Goal: Use online tool/utility: Utilize a website feature to perform a specific function

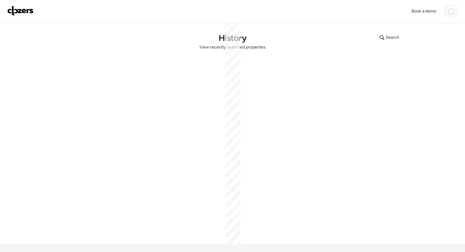
click at [22, 6] on img at bounding box center [20, 11] width 26 height 10
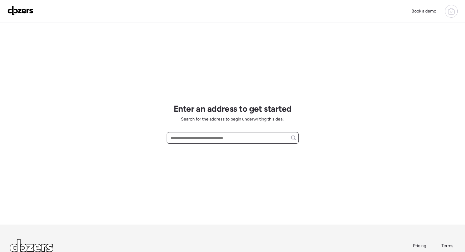
click at [219, 138] on input "text" at bounding box center [232, 138] width 126 height 9
paste input "**********"
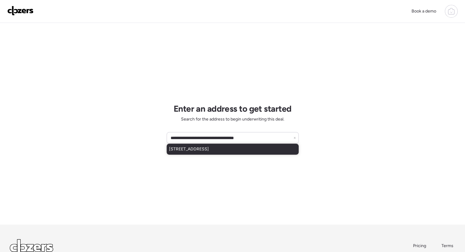
click at [277, 151] on div "2345 Hummingbird Dr, Florissant, MO, 63033" at bounding box center [232, 149] width 132 height 11
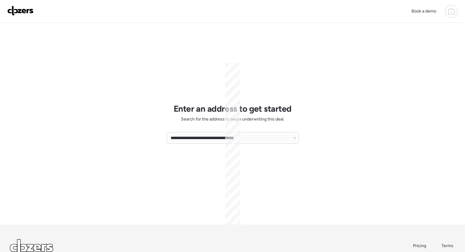
type input "**********"
click at [260, 140] on input "**********" at bounding box center [232, 138] width 126 height 9
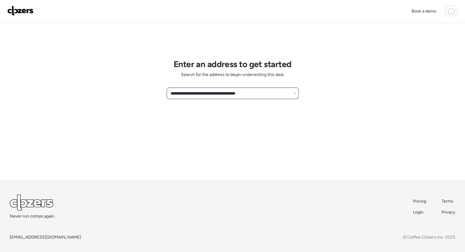
scroll to position [47, 0]
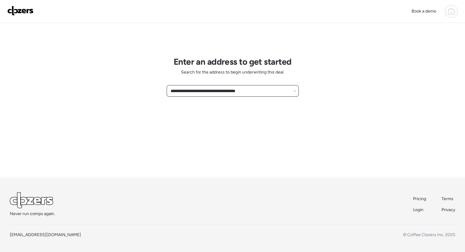
drag, startPoint x: 263, startPoint y: 87, endPoint x: 308, endPoint y: 65, distance: 49.9
click at [308, 65] on div "**********" at bounding box center [232, 103] width 465 height 300
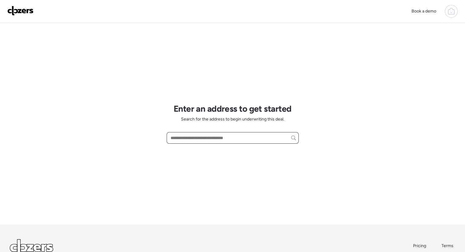
click at [246, 139] on input "text" at bounding box center [232, 138] width 126 height 9
paste input "**********"
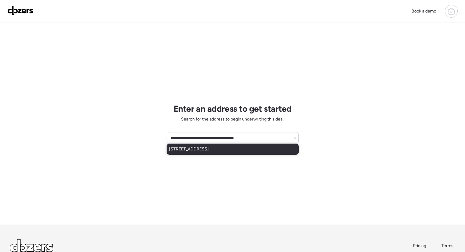
click at [269, 149] on div "2345 Hummingbird Dr, Florissant, MO, 63033" at bounding box center [232, 149] width 132 height 11
type input "**********"
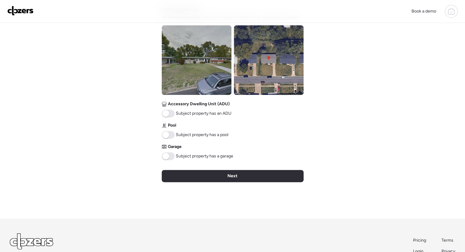
scroll to position [223, 0]
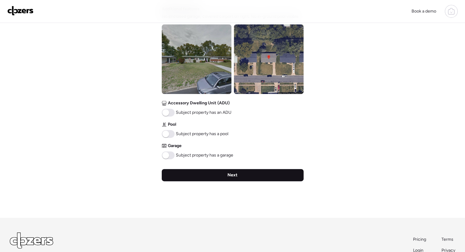
click at [259, 171] on div "Next" at bounding box center [233, 175] width 142 height 12
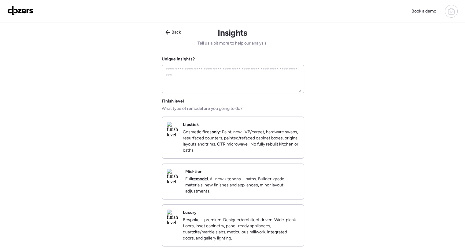
scroll to position [0, 0]
click at [234, 192] on p "Full remodel . All new kitchens + baths. Builder-grade materials, new finishes …" at bounding box center [242, 186] width 114 height 18
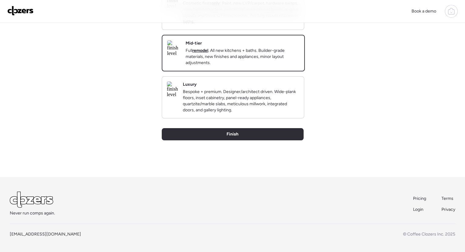
scroll to position [138, 0]
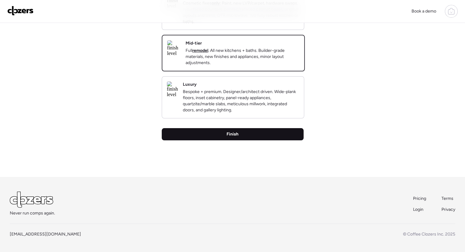
click at [254, 137] on div "Finish" at bounding box center [233, 134] width 142 height 12
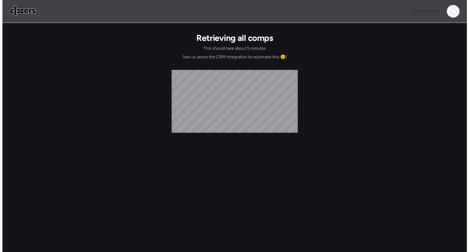
scroll to position [0, 0]
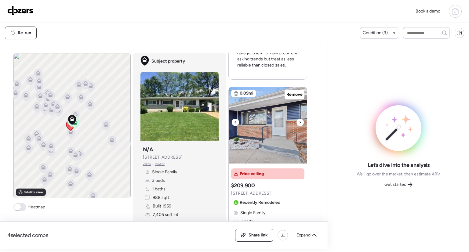
scroll to position [293, 0]
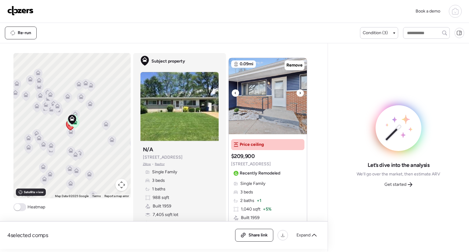
click at [299, 94] on div at bounding box center [300, 93] width 7 height 7
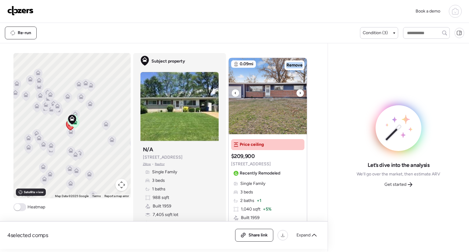
click at [299, 94] on div at bounding box center [300, 93] width 7 height 7
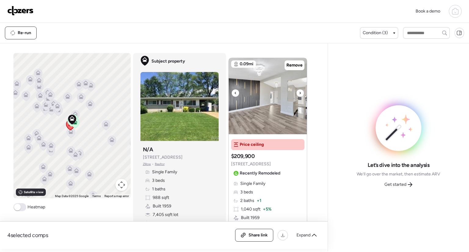
click at [299, 94] on div at bounding box center [300, 93] width 7 height 7
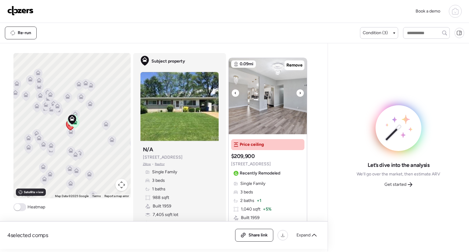
click at [299, 94] on div at bounding box center [300, 93] width 7 height 7
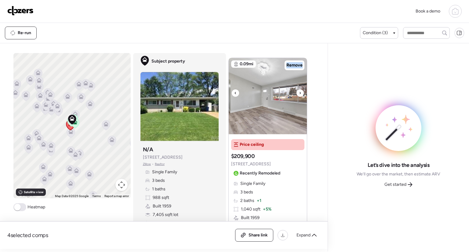
click at [299, 94] on div at bounding box center [300, 93] width 7 height 7
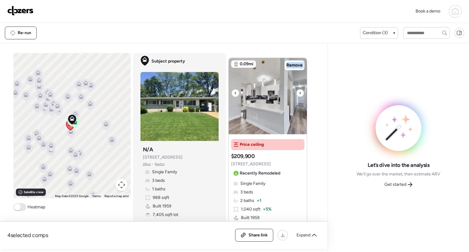
click at [299, 94] on div at bounding box center [300, 93] width 7 height 7
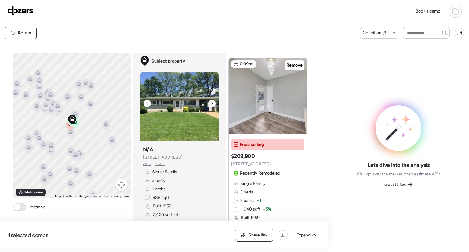
click at [211, 103] on div at bounding box center [211, 103] width 7 height 7
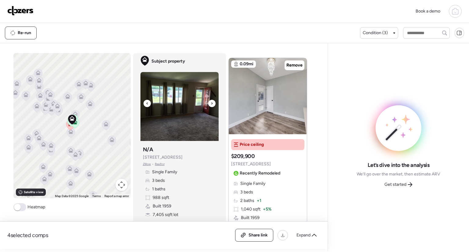
click at [211, 103] on div at bounding box center [211, 103] width 7 height 7
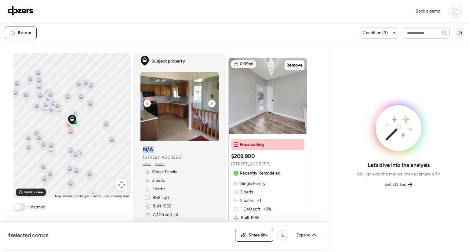
click at [211, 103] on div at bounding box center [211, 103] width 7 height 7
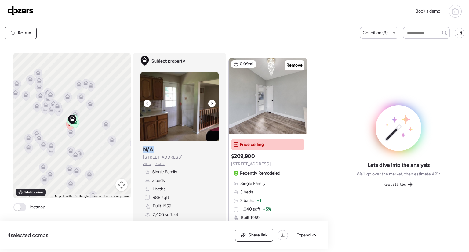
click at [211, 103] on div at bounding box center [211, 103] width 7 height 7
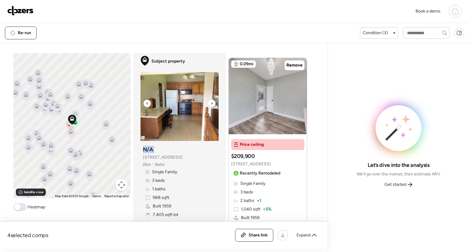
click at [211, 103] on div at bounding box center [211, 103] width 7 height 7
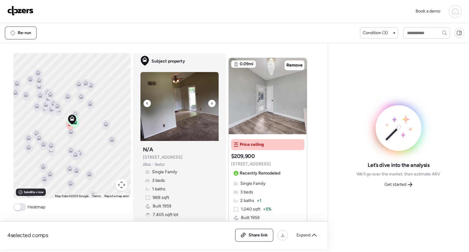
click at [211, 103] on div at bounding box center [211, 103] width 7 height 7
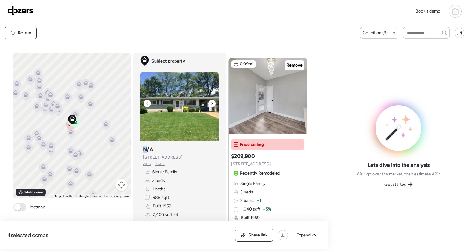
click at [211, 103] on div at bounding box center [211, 103] width 7 height 7
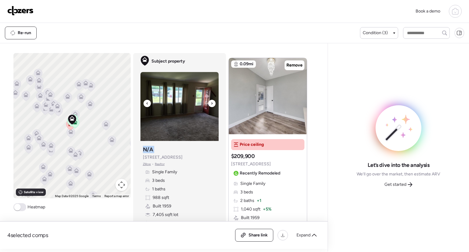
click at [211, 103] on div at bounding box center [211, 103] width 7 height 7
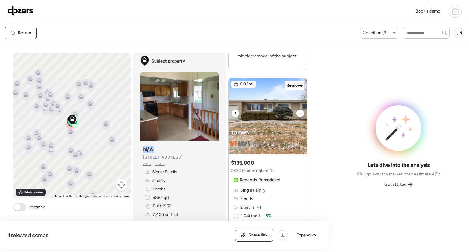
scroll to position [584, 0]
click at [299, 112] on icon at bounding box center [300, 112] width 2 height 7
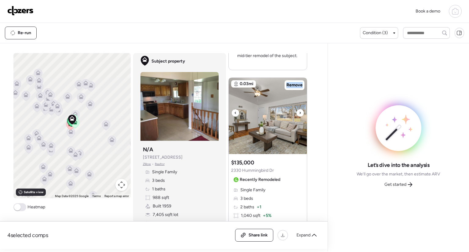
click at [299, 112] on icon at bounding box center [300, 112] width 2 height 7
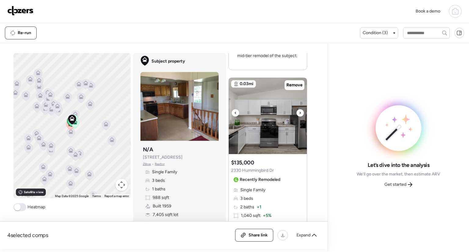
click at [299, 112] on icon at bounding box center [300, 112] width 2 height 7
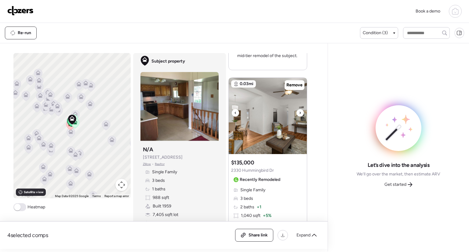
click at [299, 112] on icon at bounding box center [300, 112] width 2 height 7
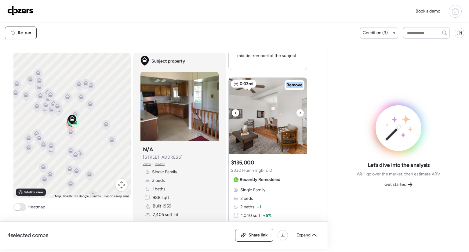
click at [299, 112] on icon at bounding box center [300, 112] width 2 height 7
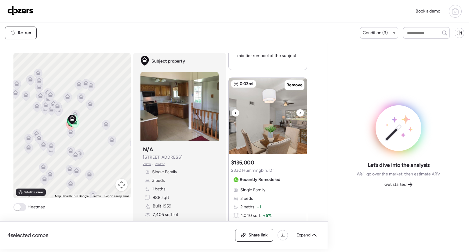
click at [299, 112] on icon at bounding box center [300, 112] width 2 height 7
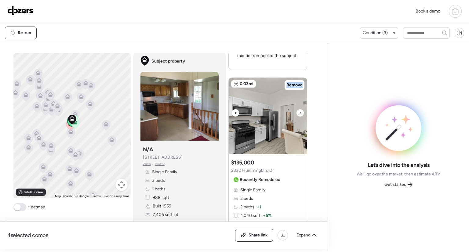
click at [299, 112] on icon at bounding box center [300, 112] width 2 height 7
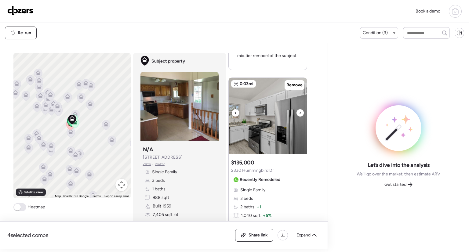
click at [299, 112] on icon at bounding box center [300, 112] width 2 height 7
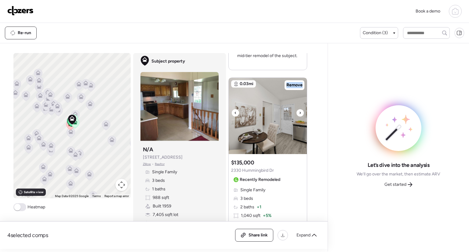
click at [299, 112] on icon at bounding box center [300, 112] width 2 height 7
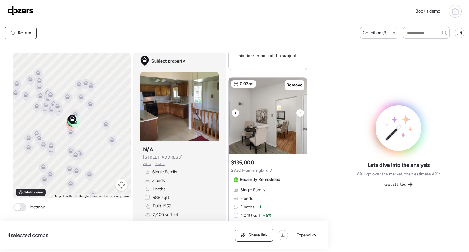
click at [299, 112] on icon at bounding box center [300, 112] width 2 height 7
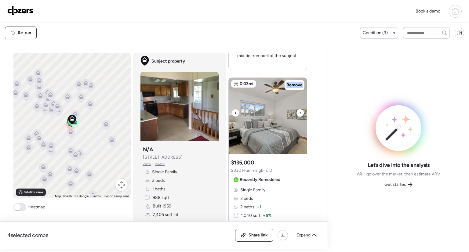
click at [299, 112] on icon at bounding box center [300, 112] width 2 height 7
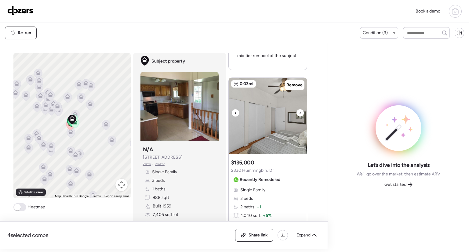
click at [299, 112] on icon at bounding box center [300, 112] width 2 height 7
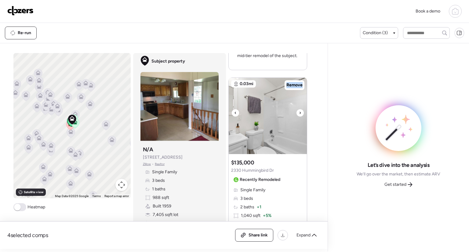
click at [299, 112] on icon at bounding box center [300, 112] width 2 height 7
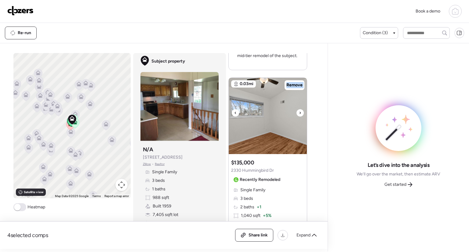
click at [299, 112] on icon at bounding box center [300, 112] width 2 height 7
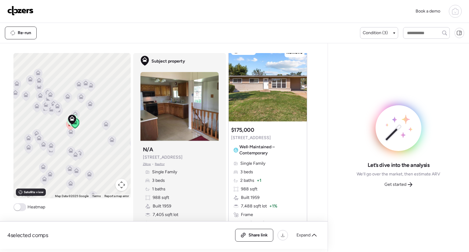
scroll to position [874, 0]
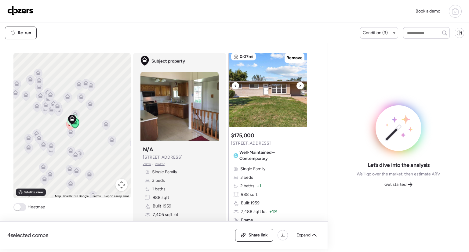
click at [299, 90] on icon at bounding box center [300, 85] width 2 height 7
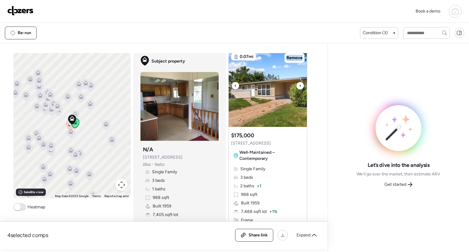
click at [299, 90] on icon at bounding box center [300, 85] width 2 height 7
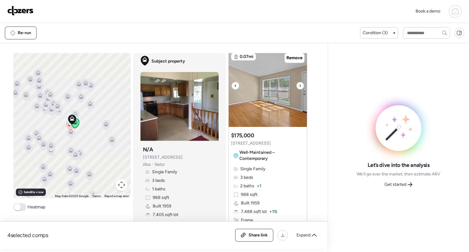
click at [299, 90] on icon at bounding box center [300, 85] width 2 height 7
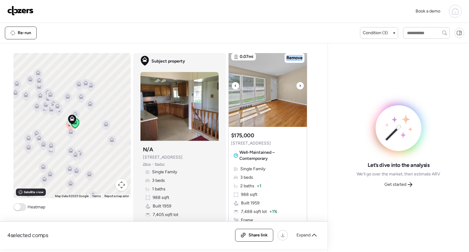
click at [299, 90] on icon at bounding box center [300, 85] width 2 height 7
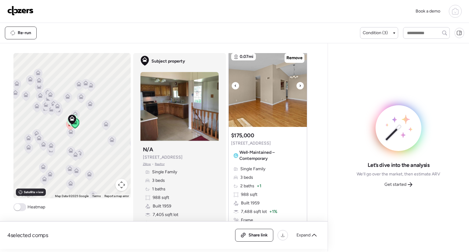
click at [299, 90] on icon at bounding box center [300, 85] width 2 height 7
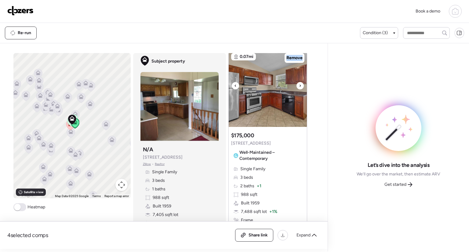
click at [299, 90] on icon at bounding box center [300, 85] width 2 height 7
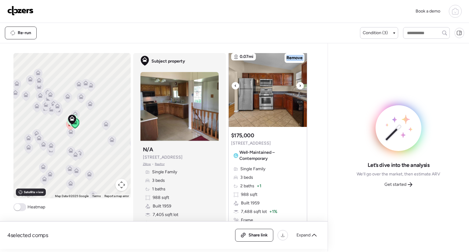
click at [299, 90] on icon at bounding box center [300, 85] width 2 height 7
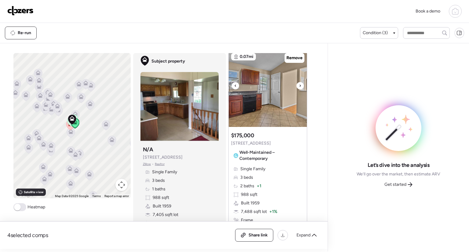
click at [299, 90] on icon at bounding box center [300, 85] width 2 height 7
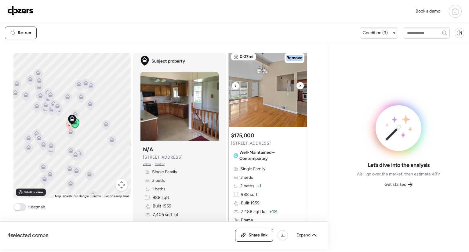
click at [299, 90] on icon at bounding box center [300, 85] width 2 height 7
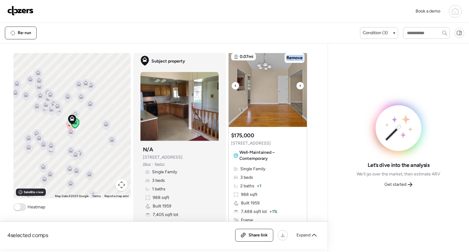
click at [299, 90] on icon at bounding box center [300, 85] width 2 height 7
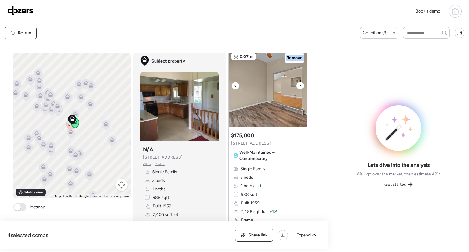
click at [299, 90] on icon at bounding box center [300, 85] width 2 height 7
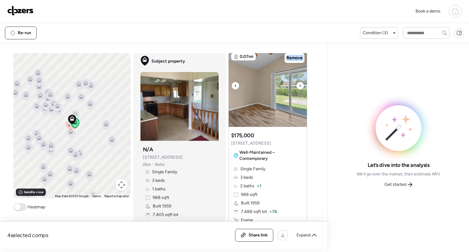
click at [299, 90] on icon at bounding box center [300, 85] width 2 height 7
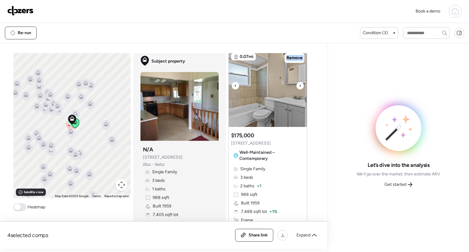
click at [299, 90] on icon at bounding box center [300, 85] width 2 height 7
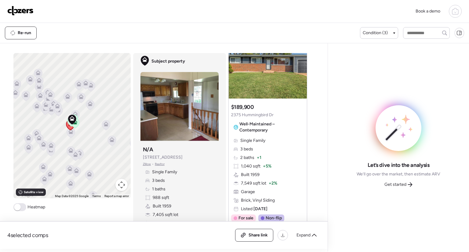
scroll to position [0, 0]
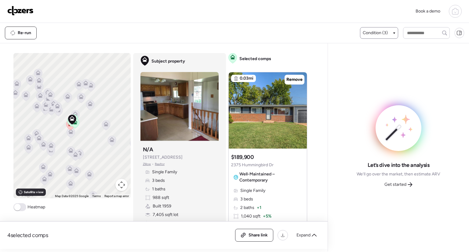
click at [382, 35] on span "Condition (3)" at bounding box center [375, 33] width 25 height 6
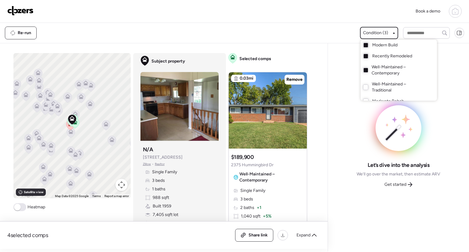
click at [365, 48] on div "Modern Build" at bounding box center [399, 45] width 76 height 11
click at [365, 69] on div at bounding box center [366, 70] width 4 height 4
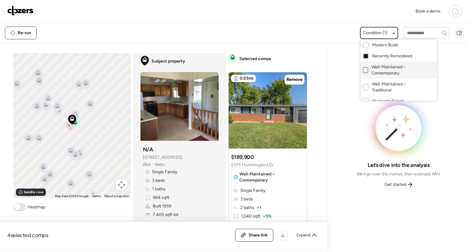
click at [332, 26] on div at bounding box center [234, 109] width 469 height 252
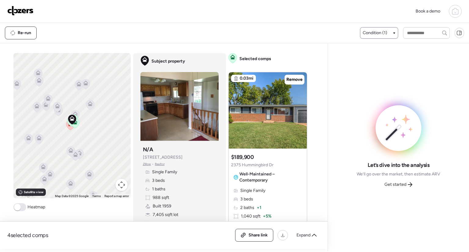
click at [75, 115] on icon at bounding box center [73, 120] width 9 height 10
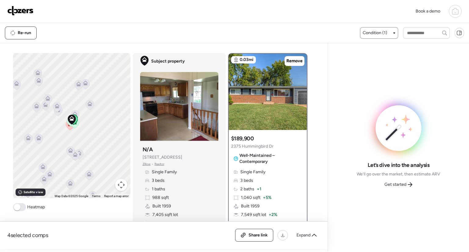
click at [73, 112] on icon at bounding box center [74, 113] width 5 height 3
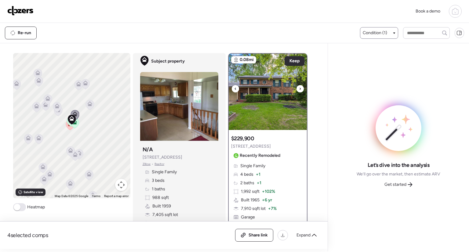
click at [299, 88] on icon at bounding box center [300, 88] width 2 height 7
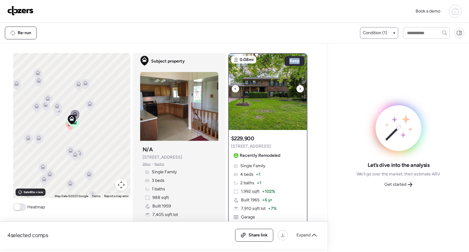
click at [299, 88] on icon at bounding box center [300, 88] width 2 height 7
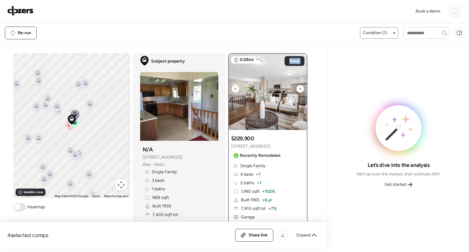
click at [299, 88] on icon at bounding box center [300, 88] width 2 height 7
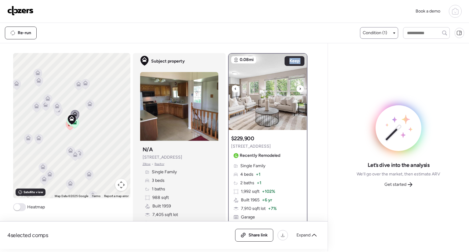
click at [299, 88] on icon at bounding box center [300, 88] width 2 height 7
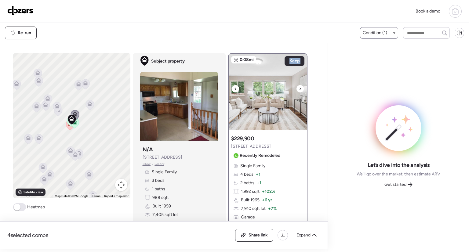
click at [299, 88] on icon at bounding box center [300, 88] width 2 height 7
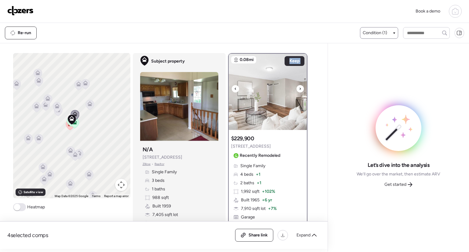
click at [299, 88] on icon at bounding box center [300, 88] width 2 height 7
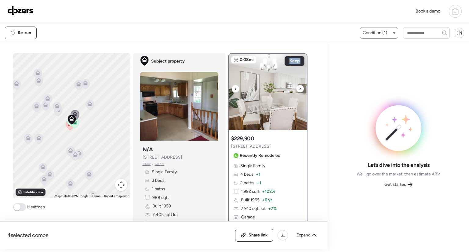
click at [299, 88] on icon at bounding box center [300, 88] width 2 height 7
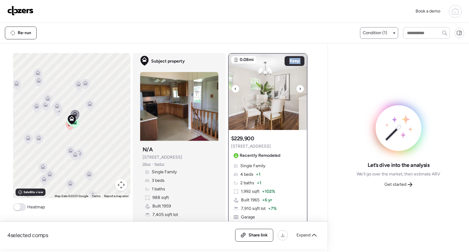
click at [299, 88] on icon at bounding box center [300, 88] width 2 height 7
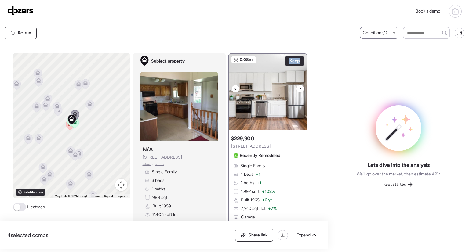
click at [299, 88] on icon at bounding box center [300, 88] width 2 height 7
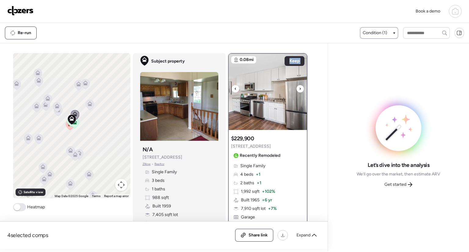
click at [299, 88] on icon at bounding box center [300, 88] width 2 height 7
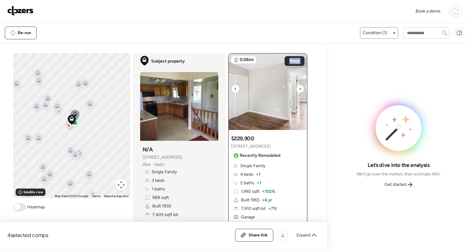
click at [299, 88] on icon at bounding box center [300, 88] width 2 height 7
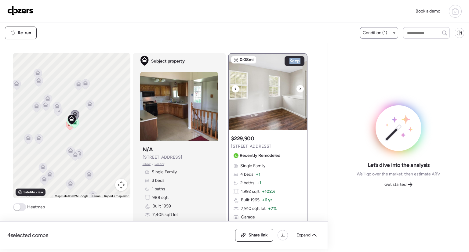
click at [299, 88] on icon at bounding box center [300, 88] width 2 height 7
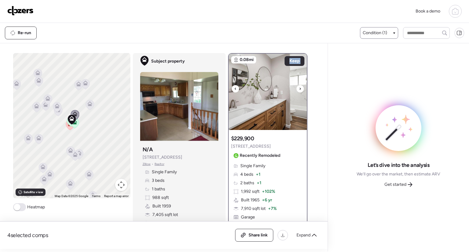
click at [299, 88] on icon at bounding box center [300, 88] width 2 height 7
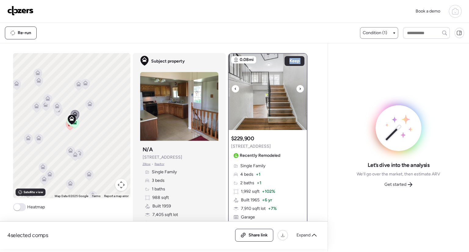
click at [299, 88] on icon at bounding box center [300, 88] width 2 height 7
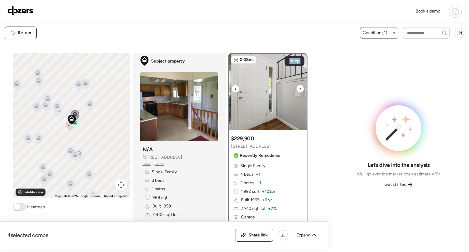
click at [299, 88] on icon at bounding box center [300, 88] width 2 height 7
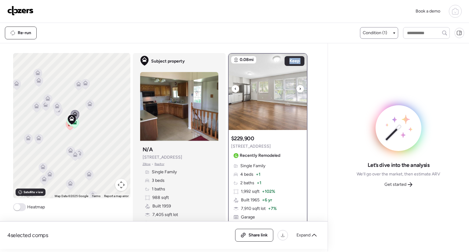
click at [299, 88] on icon at bounding box center [300, 88] width 2 height 7
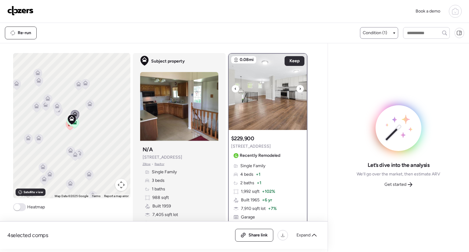
click at [299, 88] on icon at bounding box center [300, 88] width 2 height 7
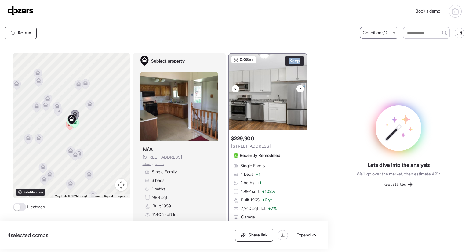
click at [299, 88] on icon at bounding box center [300, 88] width 2 height 7
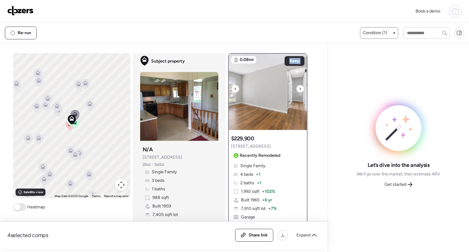
click at [299, 88] on icon at bounding box center [300, 88] width 2 height 7
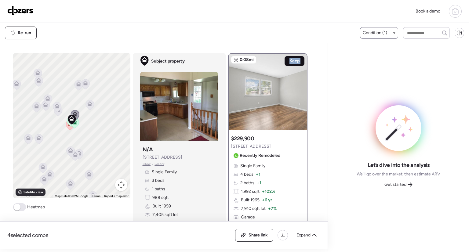
click at [291, 60] on span "Keep" at bounding box center [295, 61] width 10 height 6
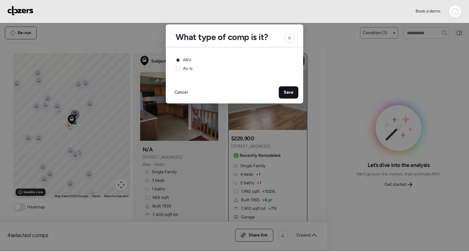
click at [294, 90] on div "Save" at bounding box center [289, 92] width 20 height 12
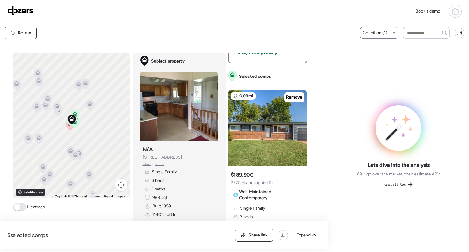
scroll to position [227, 0]
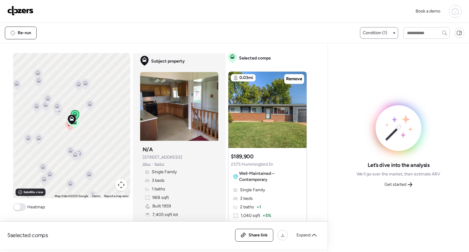
click at [56, 114] on icon at bounding box center [58, 111] width 8 height 10
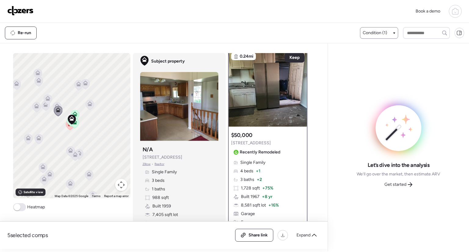
scroll to position [0, 0]
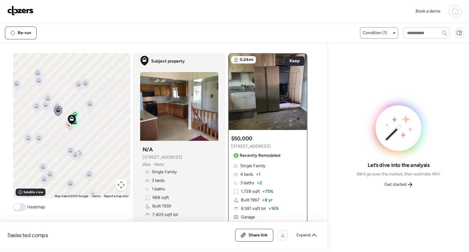
click at [90, 103] on icon at bounding box center [90, 105] width 8 height 10
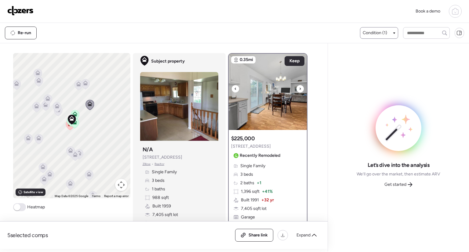
click at [297, 90] on div at bounding box center [300, 88] width 7 height 7
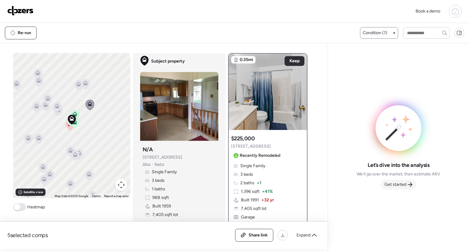
click at [393, 181] on div "Get started" at bounding box center [398, 185] width 35 height 10
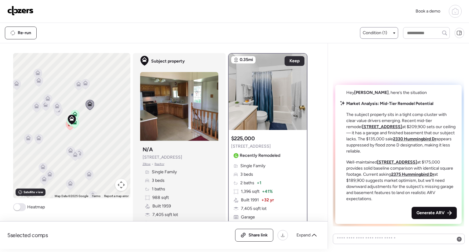
click at [429, 210] on span "Generate ARV" at bounding box center [431, 213] width 28 height 6
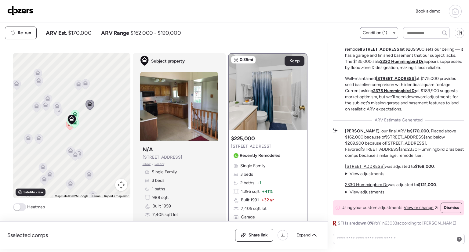
click at [410, 131] on strong "$170,000" at bounding box center [419, 131] width 19 height 5
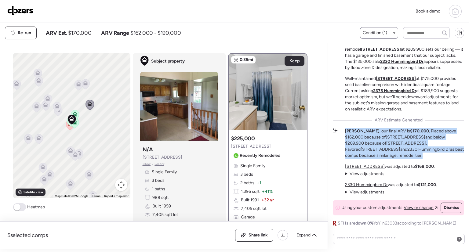
drag, startPoint x: 395, startPoint y: 131, endPoint x: 416, endPoint y: 128, distance: 21.8
click at [416, 128] on p "Timothy , our final ARV is $170,000 . Placed above $162,000 because of 2385 Ori…" at bounding box center [404, 143] width 119 height 31
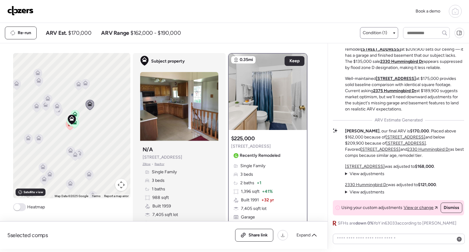
click at [416, 128] on p "Timothy , our final ARV is $170,000 . Placed above $162,000 because of 2385 Ori…" at bounding box center [404, 143] width 119 height 31
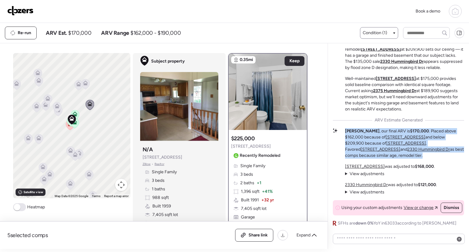
click at [416, 128] on p "Timothy , our final ARV is $170,000 . Placed above $162,000 because of 2385 Ori…" at bounding box center [404, 143] width 119 height 31
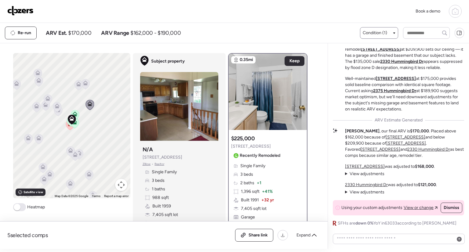
click at [416, 128] on p "Timothy , our final ARV is $170,000 . Placed above $162,000 because of 2385 Ori…" at bounding box center [404, 143] width 119 height 31
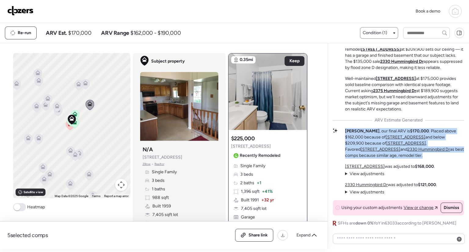
click at [416, 128] on p "Timothy , our final ARV is $170,000 . Placed above $162,000 because of 2385 Ori…" at bounding box center [404, 143] width 119 height 31
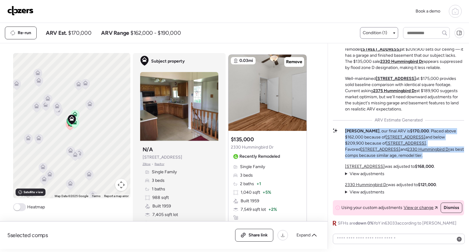
scroll to position [831, 0]
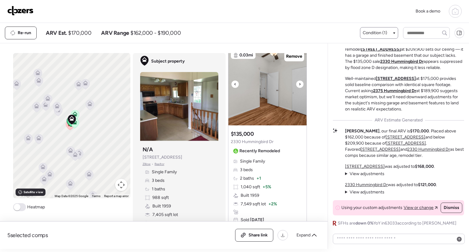
click at [299, 84] on icon at bounding box center [300, 84] width 2 height 7
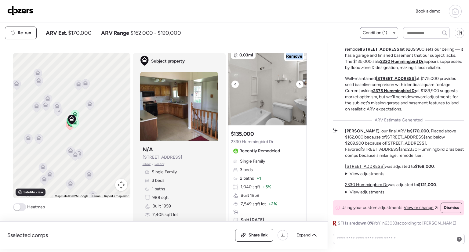
click at [299, 84] on icon at bounding box center [300, 84] width 2 height 7
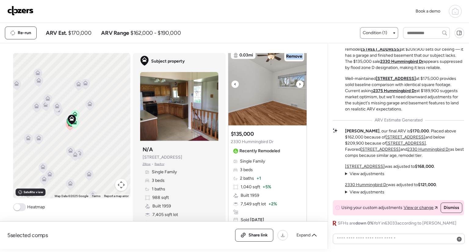
click at [299, 84] on icon at bounding box center [300, 84] width 2 height 7
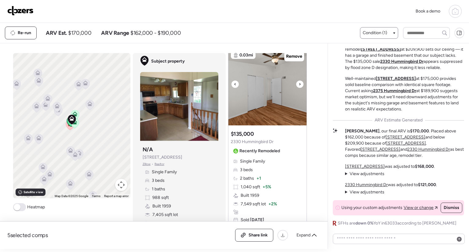
click at [299, 84] on icon at bounding box center [300, 84] width 2 height 7
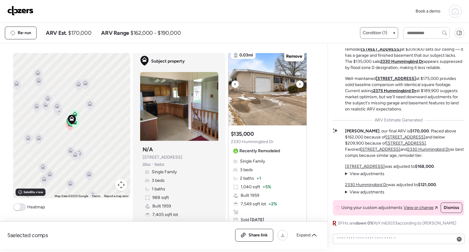
click at [299, 84] on icon at bounding box center [300, 84] width 2 height 7
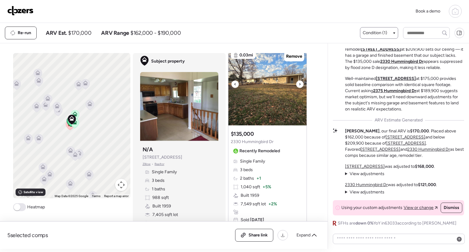
click at [299, 84] on icon at bounding box center [300, 84] width 2 height 7
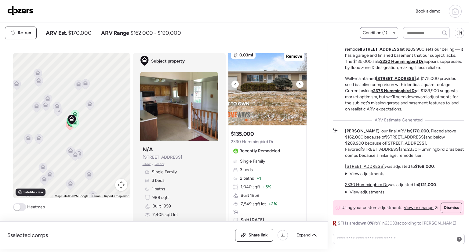
click at [299, 84] on icon at bounding box center [300, 84] width 2 height 7
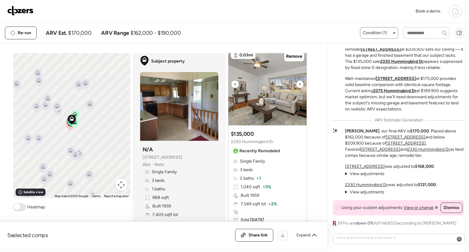
click at [299, 84] on icon at bounding box center [300, 84] width 2 height 7
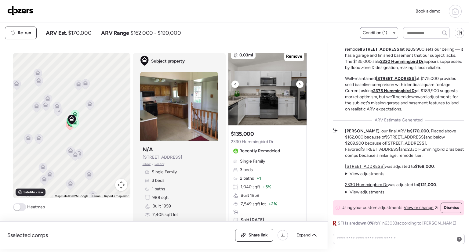
click at [299, 84] on icon at bounding box center [300, 84] width 2 height 7
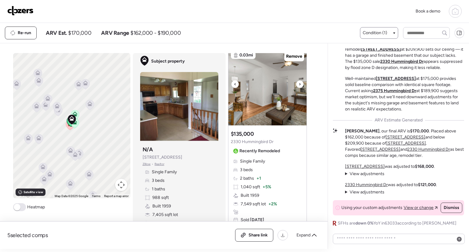
click at [299, 84] on icon at bounding box center [300, 84] width 2 height 7
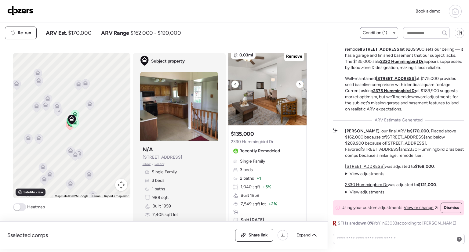
click at [299, 84] on icon at bounding box center [300, 84] width 2 height 7
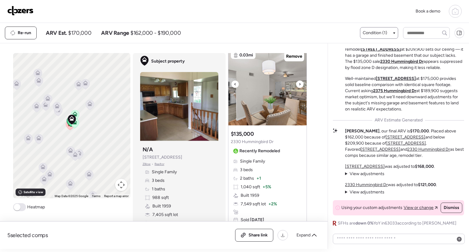
click at [299, 84] on icon at bounding box center [300, 84] width 2 height 7
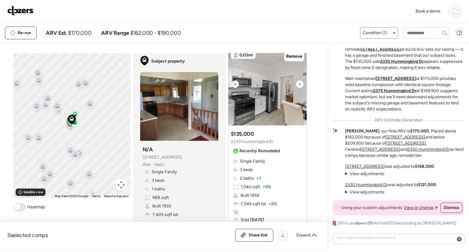
click at [299, 84] on icon at bounding box center [300, 84] width 2 height 7
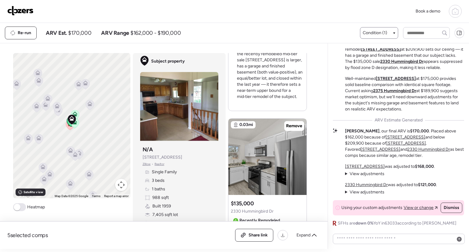
scroll to position [760, 0]
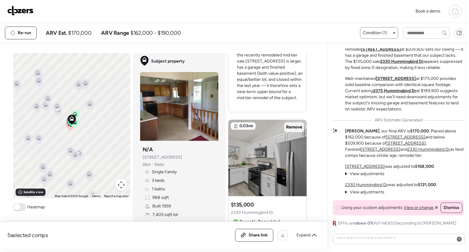
click at [293, 126] on span "Remove" at bounding box center [294, 127] width 16 height 6
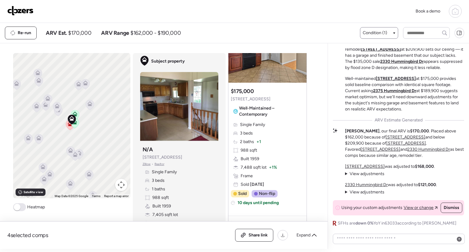
scroll to position [821, 0]
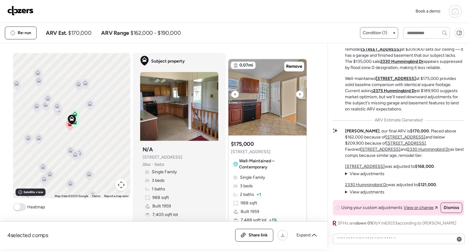
click at [299, 91] on icon at bounding box center [300, 94] width 2 height 7
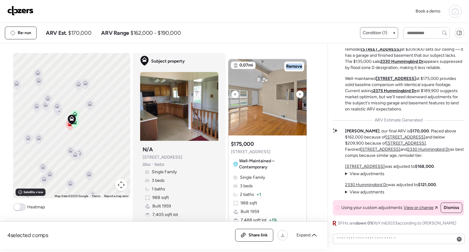
click at [299, 91] on icon at bounding box center [300, 94] width 2 height 7
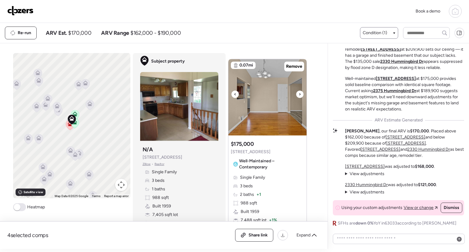
click at [299, 91] on icon at bounding box center [300, 94] width 2 height 7
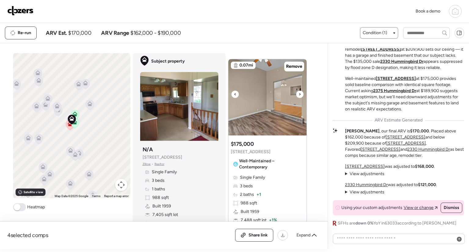
click at [299, 91] on icon at bounding box center [300, 94] width 2 height 7
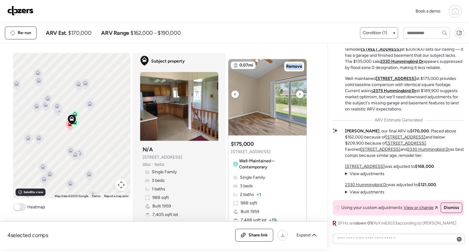
click at [299, 91] on icon at bounding box center [300, 94] width 2 height 7
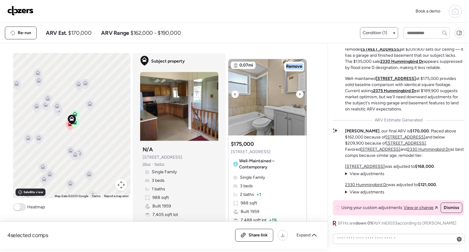
click at [299, 91] on icon at bounding box center [300, 94] width 2 height 7
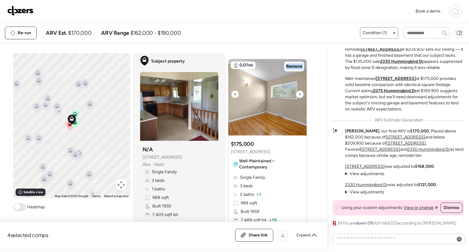
click at [299, 91] on icon at bounding box center [300, 94] width 2 height 7
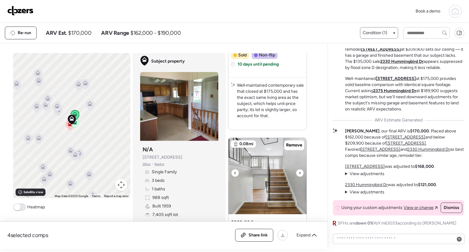
scroll to position [1066, 0]
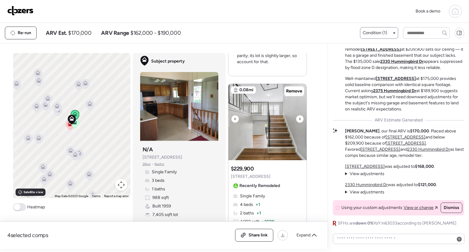
click at [299, 119] on icon at bounding box center [300, 118] width 2 height 7
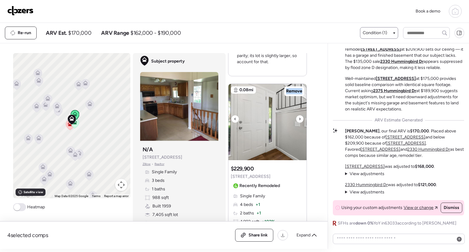
click at [299, 119] on icon at bounding box center [300, 118] width 2 height 7
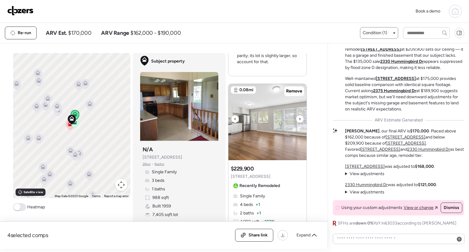
click at [299, 119] on icon at bounding box center [300, 118] width 2 height 7
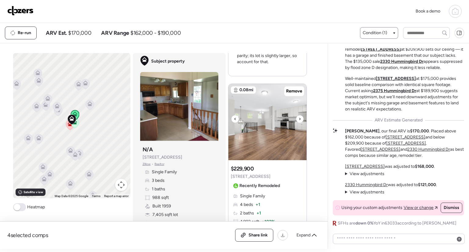
click at [299, 119] on icon at bounding box center [300, 118] width 2 height 7
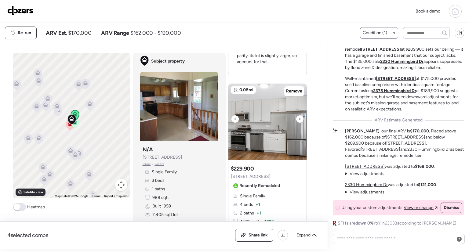
click at [299, 119] on icon at bounding box center [300, 118] width 2 height 7
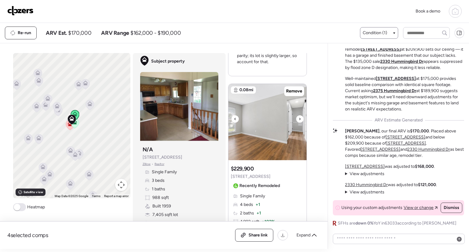
click at [299, 119] on icon at bounding box center [300, 118] width 2 height 7
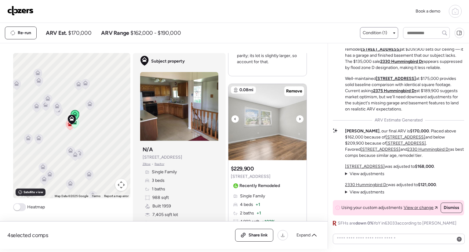
click at [299, 119] on icon at bounding box center [300, 118] width 2 height 7
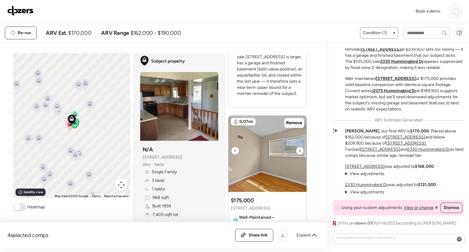
scroll to position [763, 0]
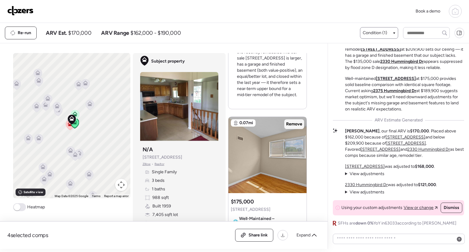
click at [295, 121] on span "Remove" at bounding box center [294, 124] width 16 height 6
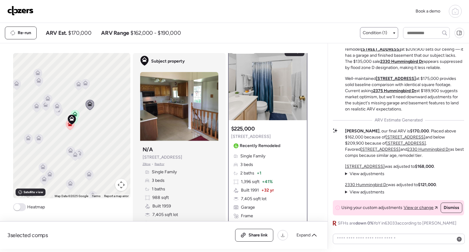
scroll to position [10, 0]
click at [297, 76] on div at bounding box center [300, 78] width 7 height 7
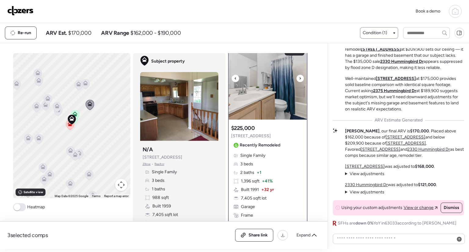
click at [297, 76] on div at bounding box center [300, 78] width 7 height 7
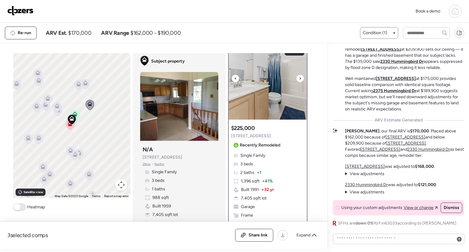
click at [232, 76] on div at bounding box center [235, 78] width 7 height 7
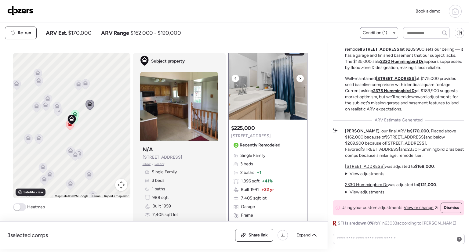
click at [232, 76] on div at bounding box center [235, 78] width 7 height 7
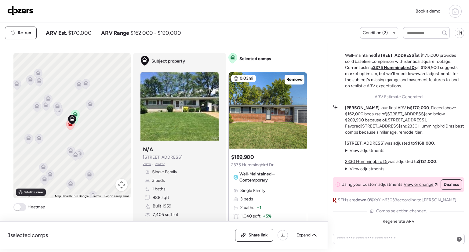
click at [88, 104] on icon at bounding box center [90, 105] width 4 height 2
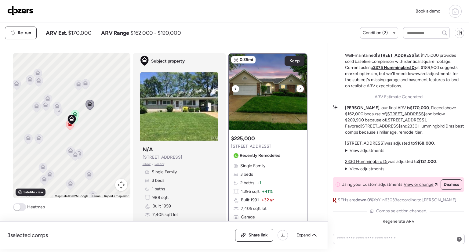
click at [297, 87] on div at bounding box center [300, 88] width 7 height 7
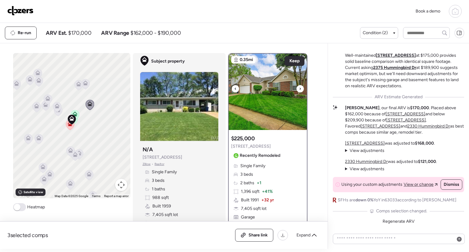
click at [297, 87] on div at bounding box center [300, 88] width 7 height 7
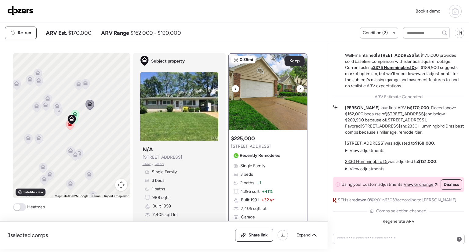
click at [297, 87] on div at bounding box center [300, 88] width 7 height 7
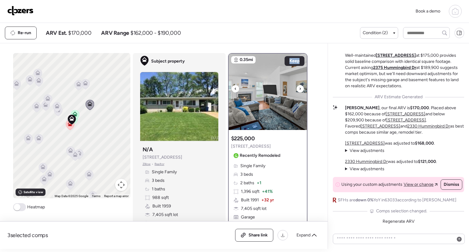
click at [297, 87] on div at bounding box center [300, 88] width 7 height 7
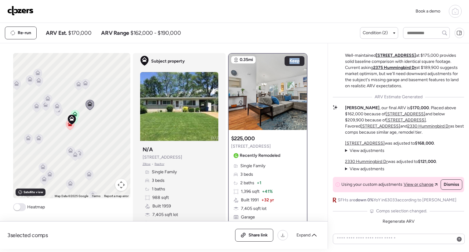
click at [55, 107] on icon at bounding box center [57, 106] width 5 height 5
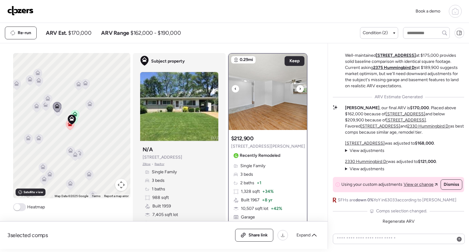
click at [299, 86] on icon at bounding box center [300, 88] width 2 height 7
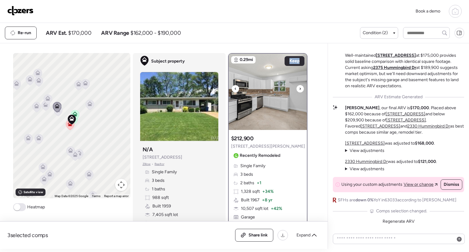
click at [299, 86] on icon at bounding box center [300, 88] width 2 height 7
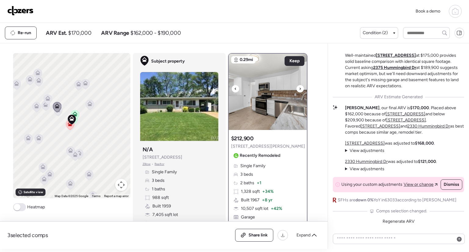
click at [299, 86] on icon at bounding box center [300, 88] width 2 height 7
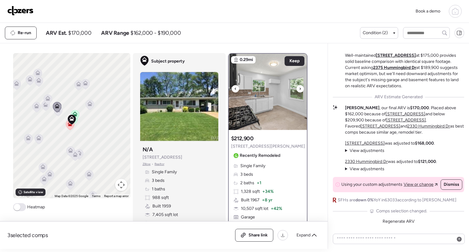
click at [299, 86] on icon at bounding box center [300, 88] width 2 height 7
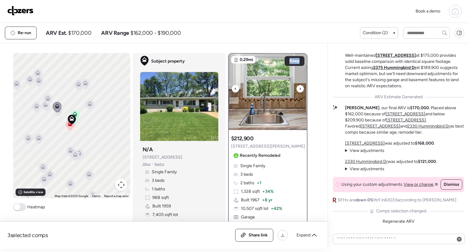
click at [299, 86] on icon at bounding box center [300, 88] width 2 height 7
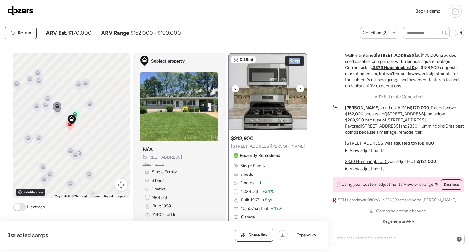
click at [299, 86] on icon at bounding box center [300, 88] width 2 height 7
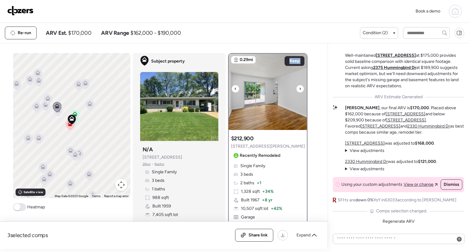
click at [299, 86] on icon at bounding box center [300, 88] width 2 height 7
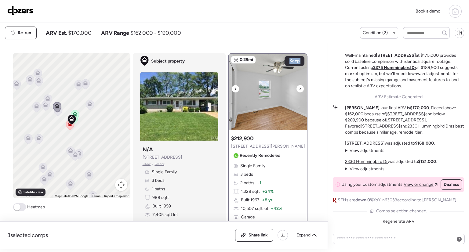
click at [299, 86] on icon at bounding box center [300, 88] width 2 height 7
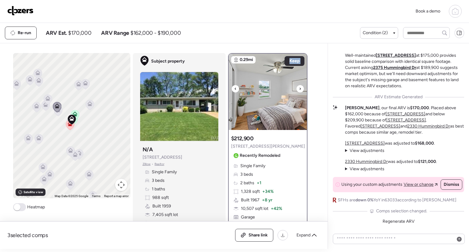
click at [299, 86] on icon at bounding box center [300, 88] width 2 height 7
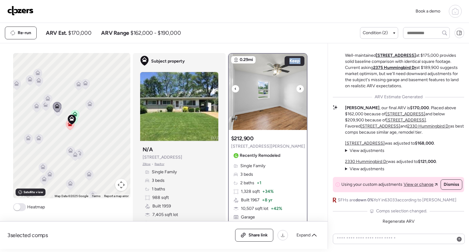
click at [299, 86] on icon at bounding box center [300, 88] width 2 height 7
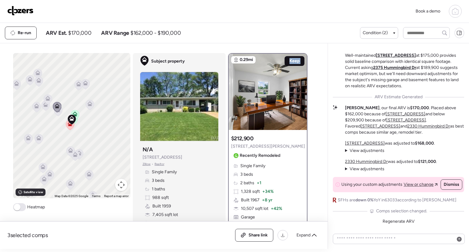
click at [296, 60] on span "Keep" at bounding box center [295, 61] width 10 height 6
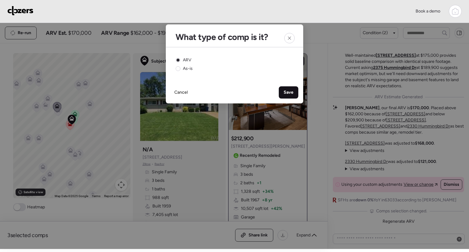
click at [292, 95] on span "Save" at bounding box center [289, 93] width 10 height 6
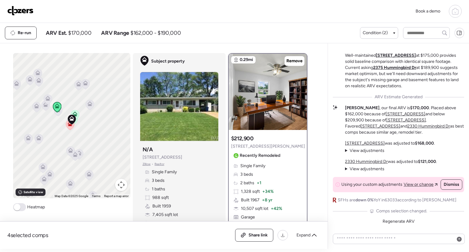
click at [57, 113] on icon at bounding box center [58, 111] width 8 height 10
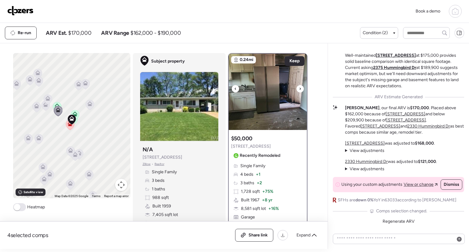
click at [299, 90] on icon at bounding box center [300, 88] width 2 height 7
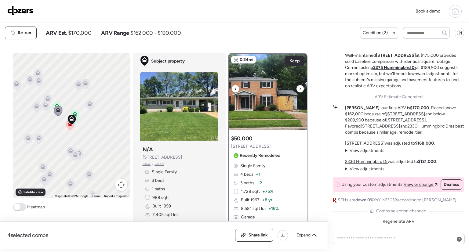
click at [299, 90] on icon at bounding box center [300, 88] width 2 height 7
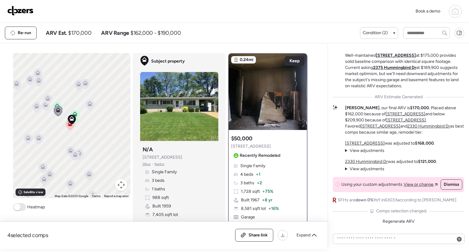
click at [35, 142] on icon at bounding box center [39, 139] width 8 height 10
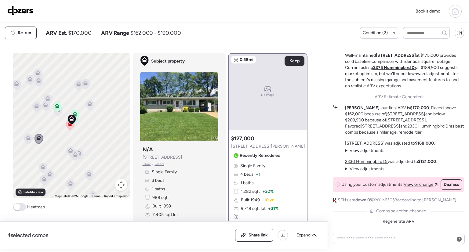
click at [66, 152] on icon at bounding box center [70, 152] width 8 height 10
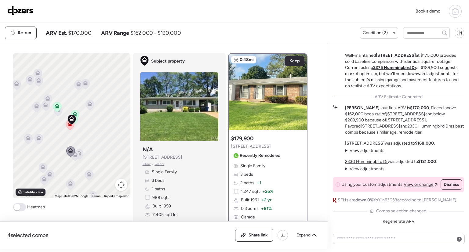
click at [280, 31] on div "Re-run ARV Est. $170,000 ARV Range $162,000 - $190,000" at bounding box center [182, 33] width 355 height 13
click at [397, 219] on span "Regenerate ARV" at bounding box center [399, 221] width 32 height 5
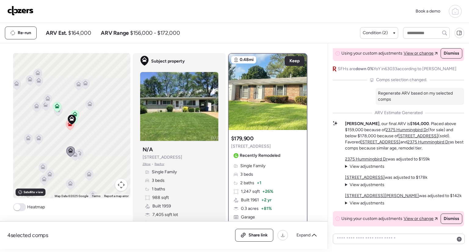
click at [410, 121] on strong "$164,000" at bounding box center [419, 123] width 19 height 5
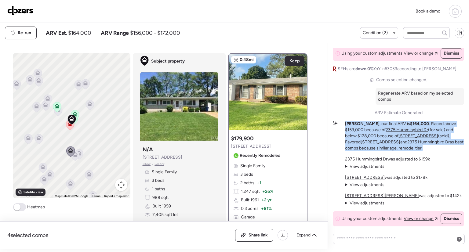
click at [410, 121] on strong "$164,000" at bounding box center [419, 123] width 19 height 5
click at [428, 121] on p "[PERSON_NAME] , our final ARV is $164,000 . Placed above $159,000 because of [S…" at bounding box center [404, 136] width 119 height 31
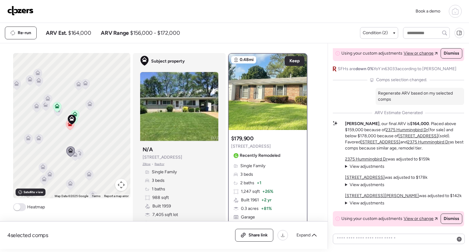
click at [437, 131] on p "[PERSON_NAME] , our final ARV is $164,000 . Placed above $159,000 because of [S…" at bounding box center [404, 136] width 119 height 31
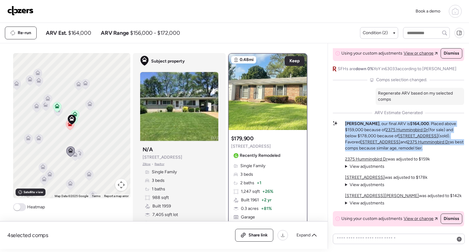
click at [437, 131] on p "[PERSON_NAME] , our final ARV is $164,000 . Placed above $159,000 because of [S…" at bounding box center [404, 136] width 119 height 31
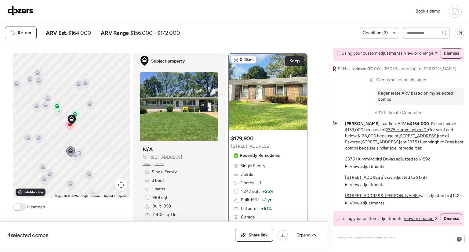
click at [437, 131] on p "[PERSON_NAME] , our final ARV is $164,000 . Placed above $159,000 because of [S…" at bounding box center [404, 136] width 119 height 31
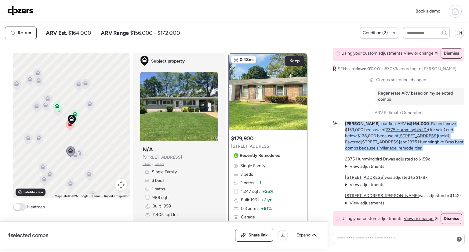
click at [437, 131] on p "[PERSON_NAME] , our final ARV is $164,000 . Placed above $159,000 because of [S…" at bounding box center [404, 136] width 119 height 31
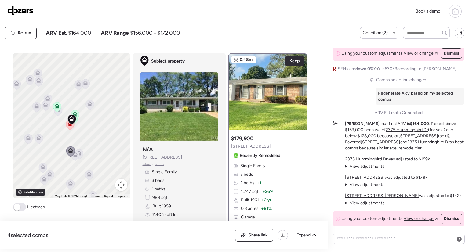
click at [437, 131] on p "[PERSON_NAME] , our final ARV is $164,000 . Placed above $159,000 because of [S…" at bounding box center [404, 136] width 119 height 31
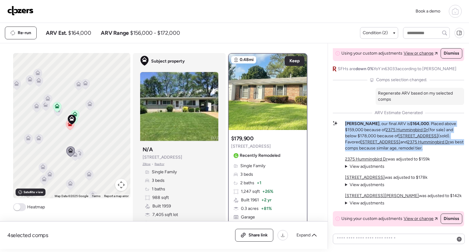
click at [437, 131] on p "[PERSON_NAME] , our final ARV is $164,000 . Placed above $159,000 because of [S…" at bounding box center [404, 136] width 119 height 31
